Goal: Communication & Community: Answer question/provide support

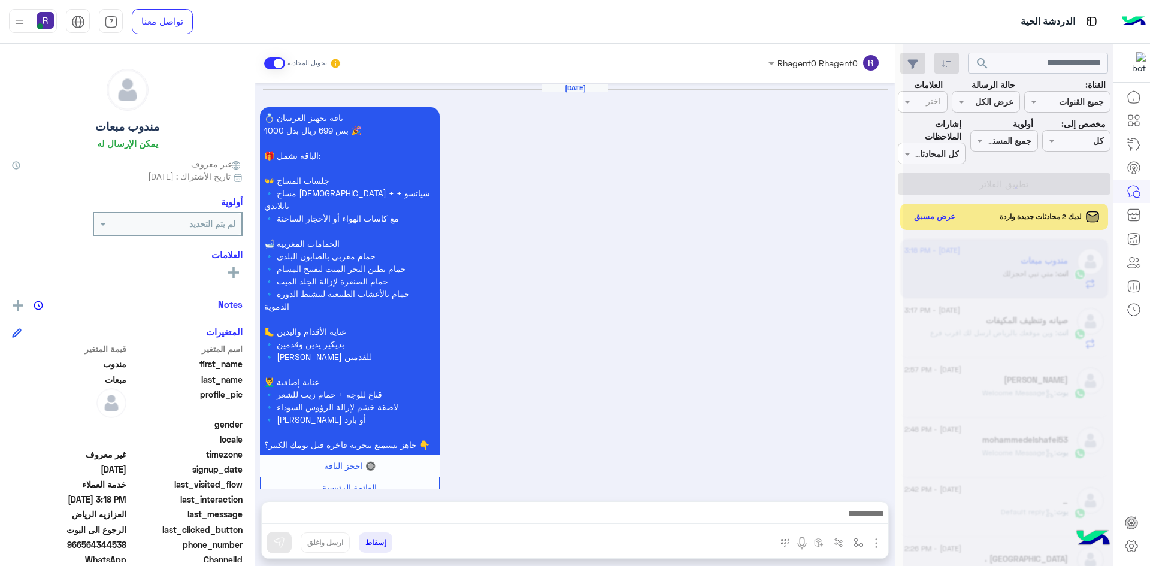
scroll to position [955, 0]
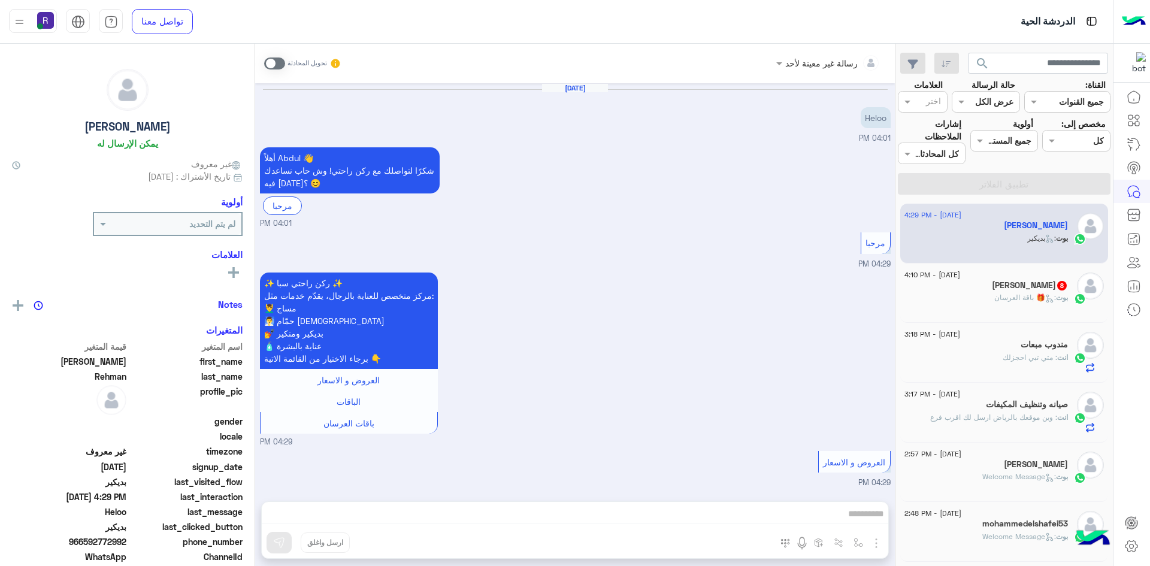
scroll to position [335, 0]
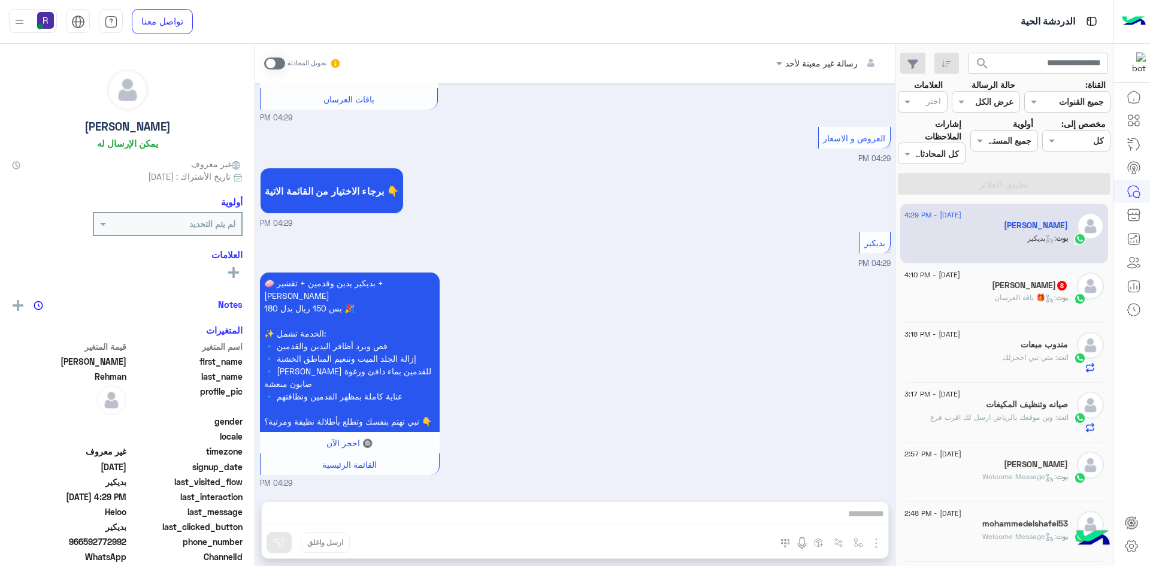
click at [1012, 283] on h5 "Mostafa Abdo 8" at bounding box center [1030, 285] width 76 height 10
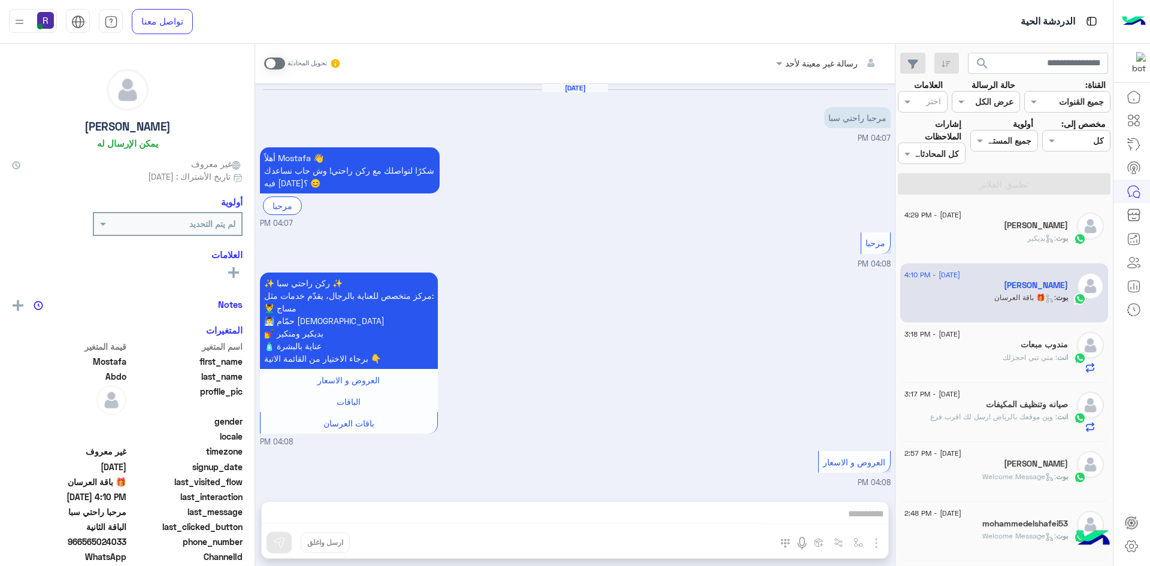
scroll to position [1734, 0]
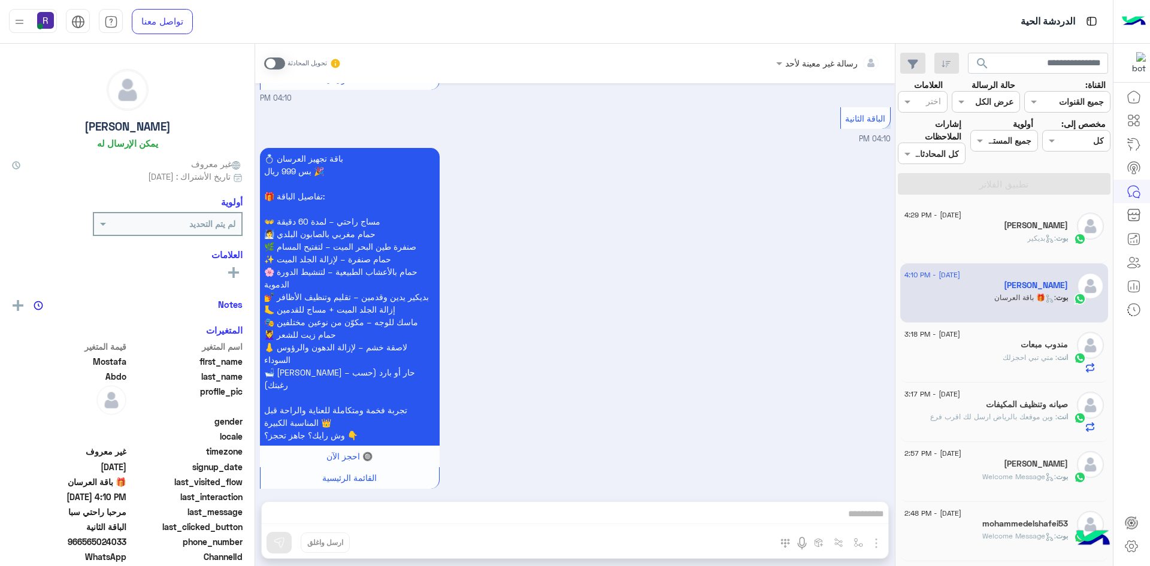
click at [999, 340] on div "مندوب مبعات" at bounding box center [987, 346] width 164 height 13
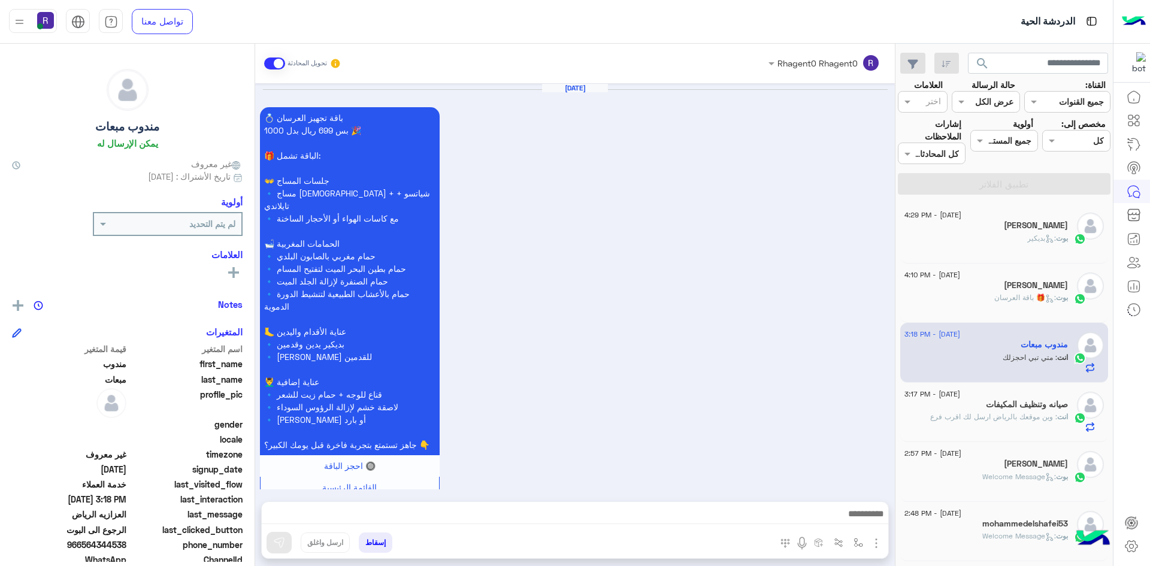
scroll to position [956, 0]
